Goal: Find specific page/section: Find specific page/section

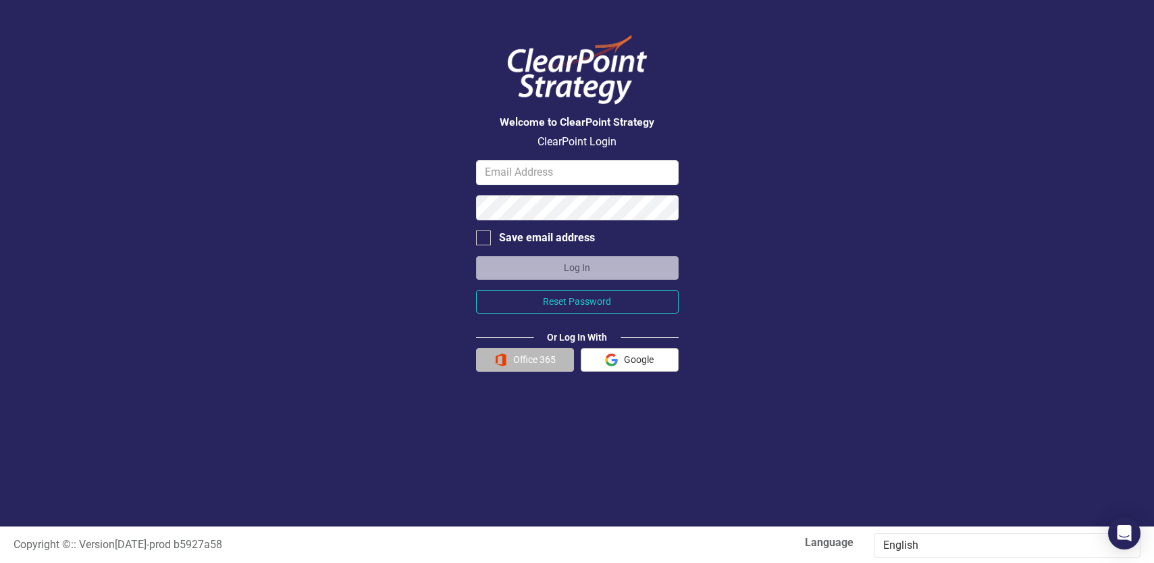
click at [529, 365] on button "Office 365" at bounding box center [525, 360] width 98 height 24
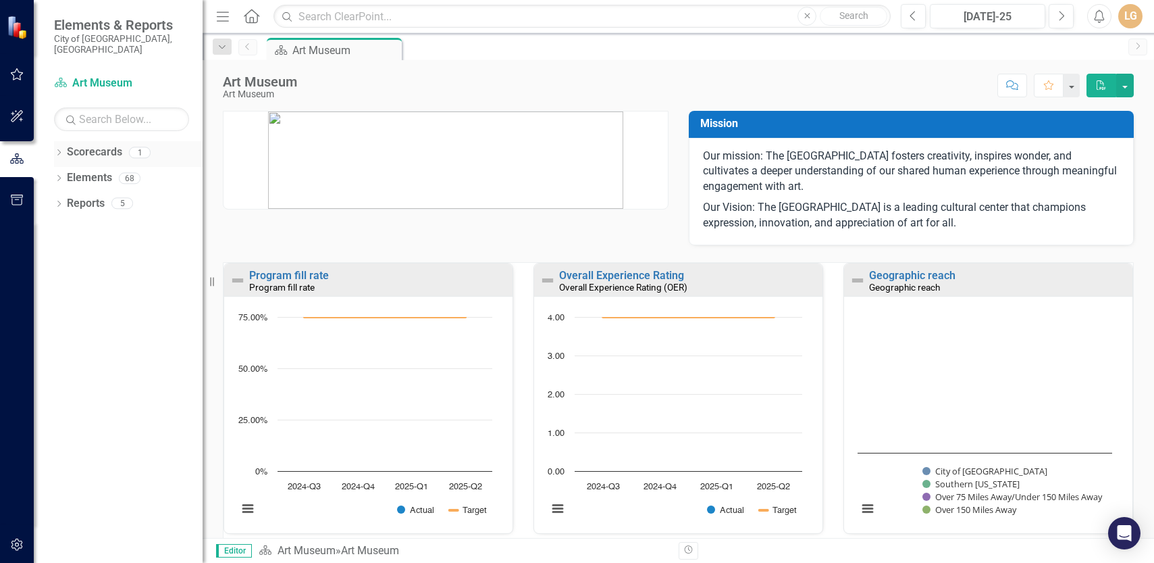
click at [59, 150] on icon "Dropdown" at bounding box center [58, 153] width 9 height 7
click at [91, 170] on link "Art Museum" at bounding box center [128, 178] width 149 height 16
click at [59, 201] on icon "Dropdown" at bounding box center [58, 204] width 9 height 7
click at [103, 222] on link "Strategy Strategies" at bounding box center [87, 230] width 68 height 16
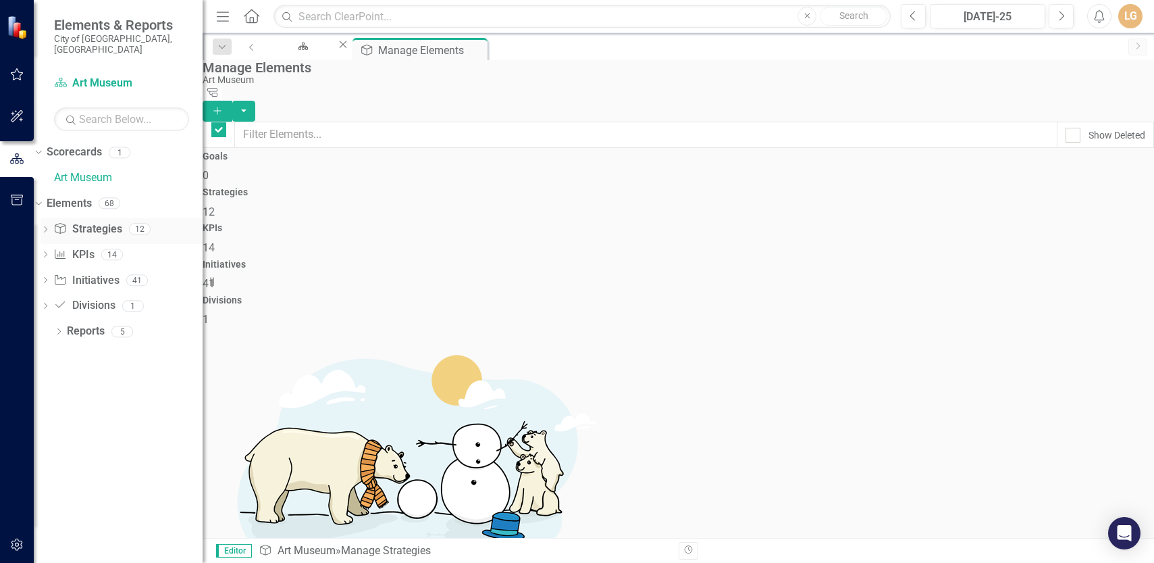
checkbox input "false"
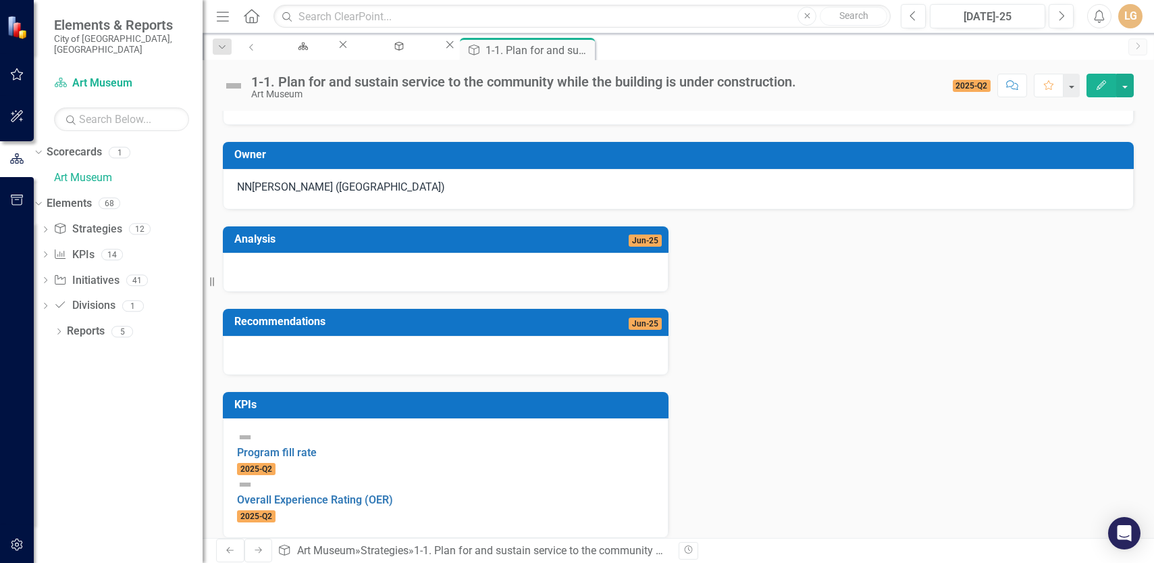
scroll to position [76, 0]
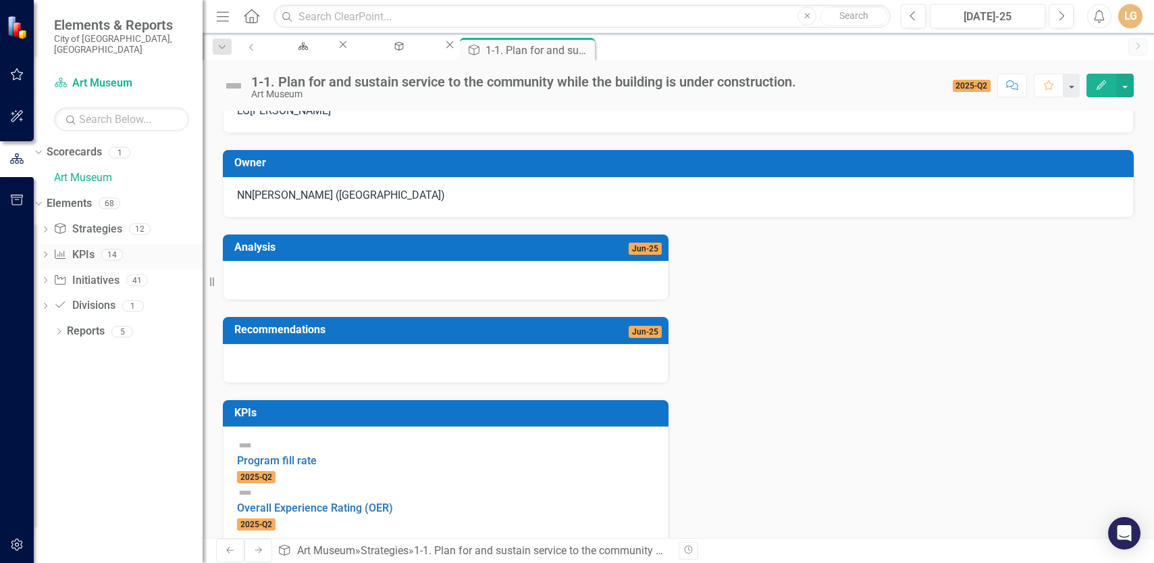
click at [94, 247] on link "KPI KPIs" at bounding box center [73, 255] width 41 height 16
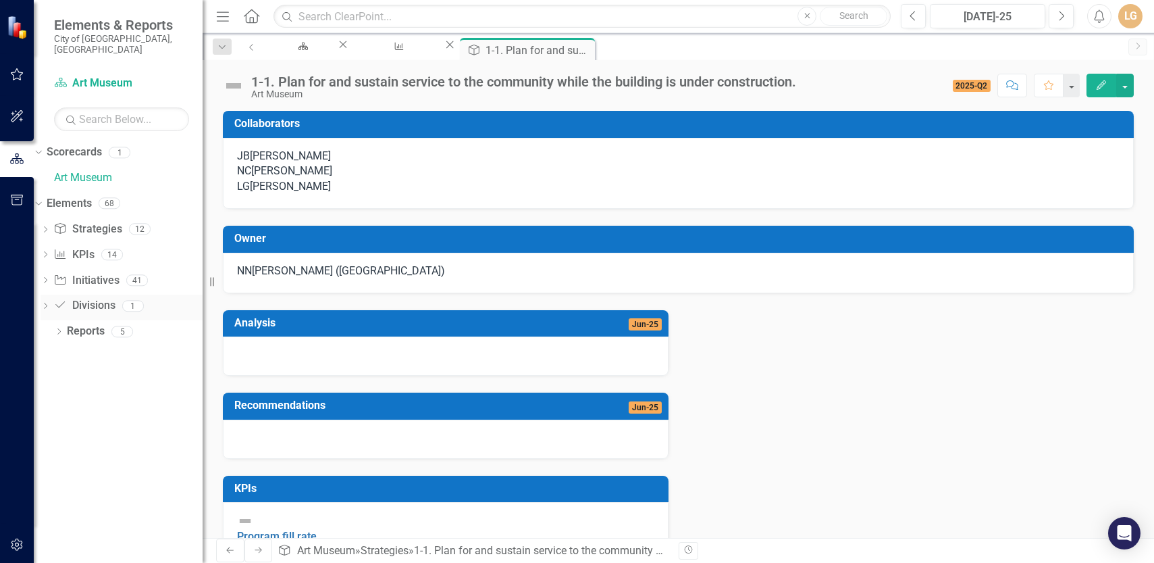
click at [67, 299] on icon "Division" at bounding box center [60, 304] width 14 height 11
